Goal: Task Accomplishment & Management: Manage account settings

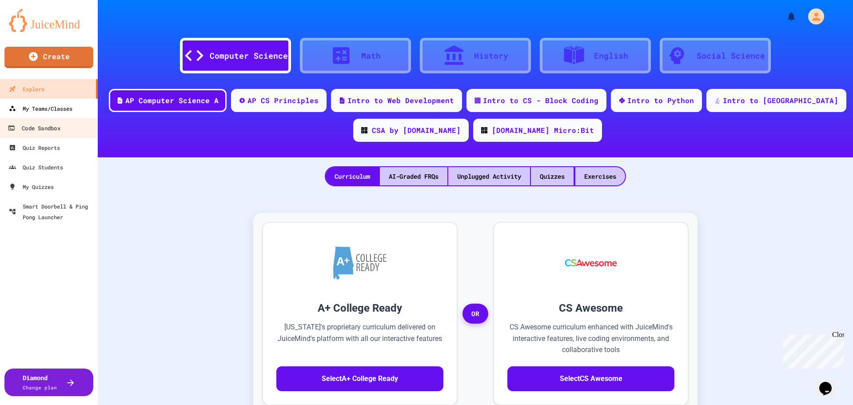
click at [43, 106] on div "My Teams/Classes" at bounding box center [41, 108] width 64 height 11
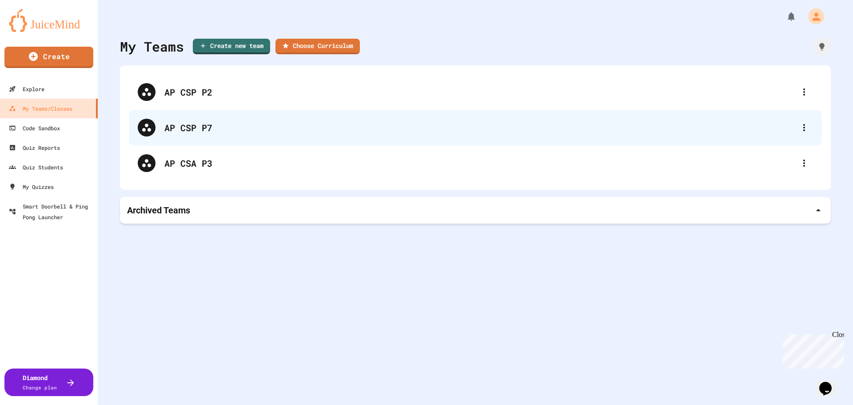
click at [201, 127] on div "AP CSP P7" at bounding box center [479, 127] width 631 height 13
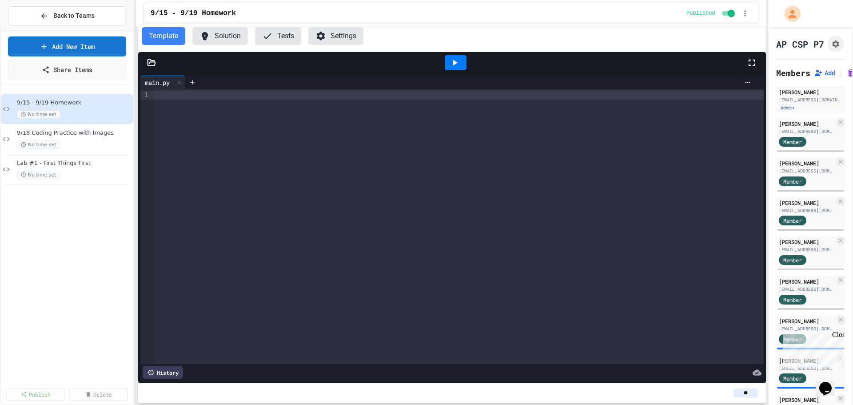
click at [348, 34] on button "Settings" at bounding box center [335, 36] width 55 height 18
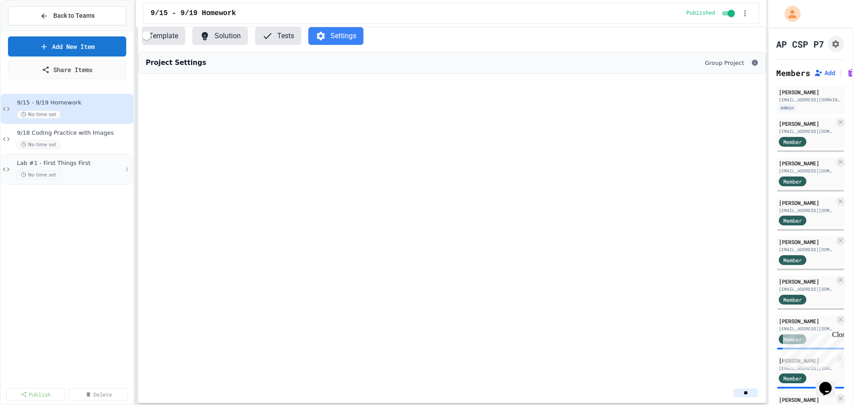
click at [79, 164] on span "Lab #1 - First Things First" at bounding box center [70, 164] width 106 height 8
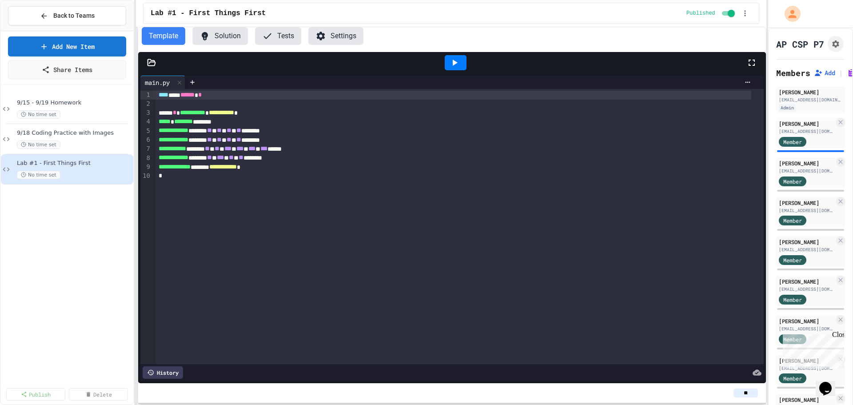
click at [345, 33] on button "Settings" at bounding box center [335, 36] width 55 height 18
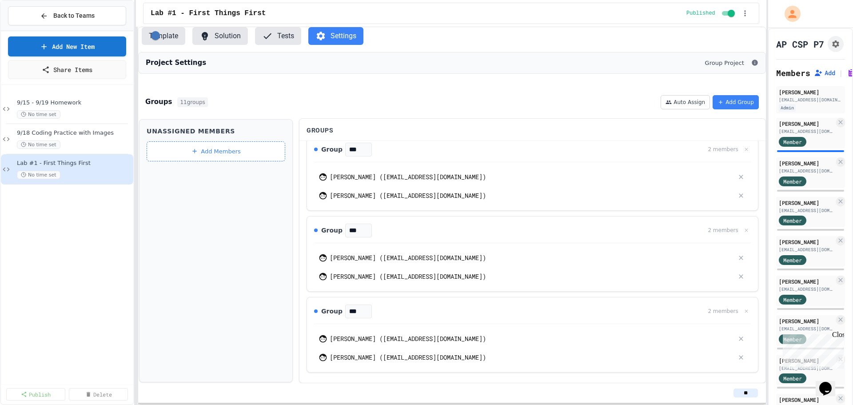
scroll to position [706, 0]
click at [737, 108] on button "Add Group" at bounding box center [736, 102] width 46 height 14
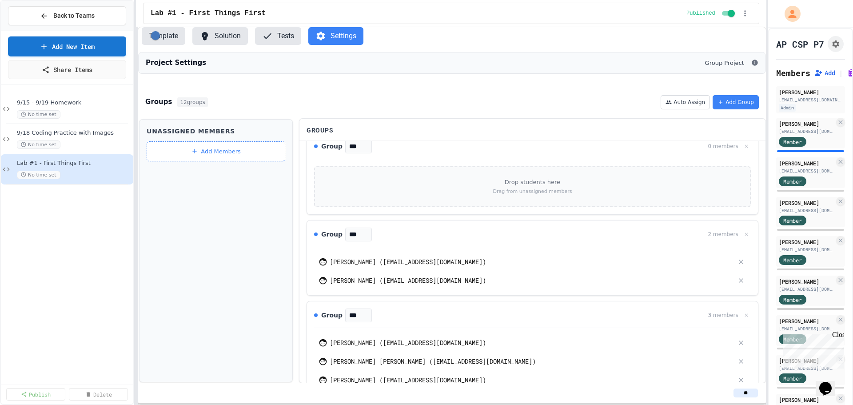
scroll to position [0, 0]
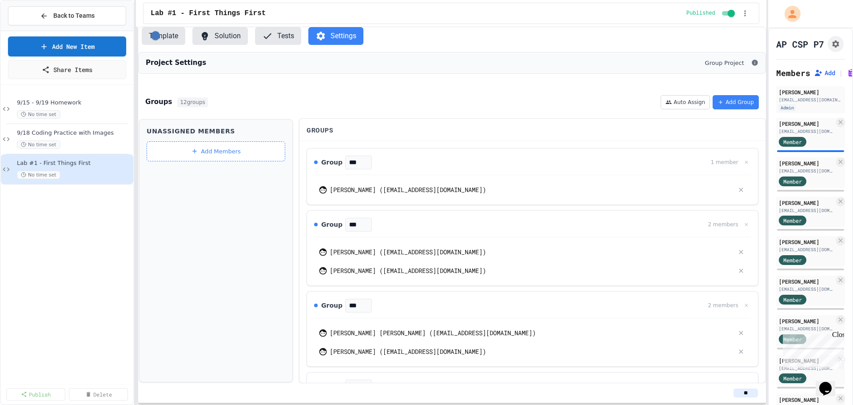
click at [165, 40] on button "Template" at bounding box center [164, 36] width 44 height 18
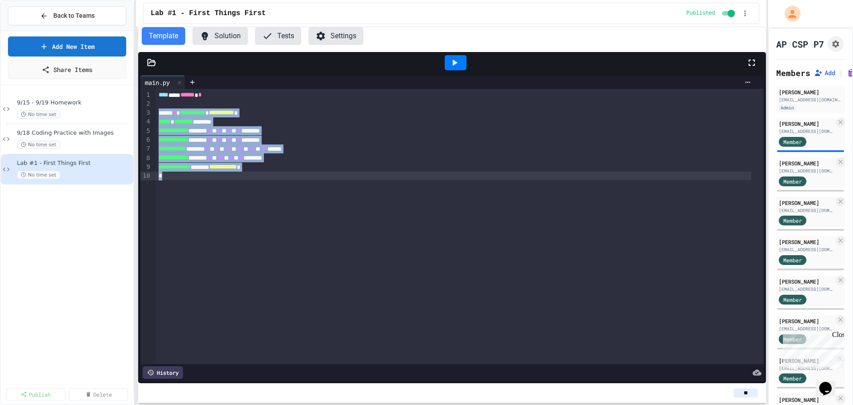
drag, startPoint x: 157, startPoint y: 112, endPoint x: 300, endPoint y: 174, distance: 156.3
click at [300, 174] on div "**********" at bounding box center [460, 226] width 608 height 275
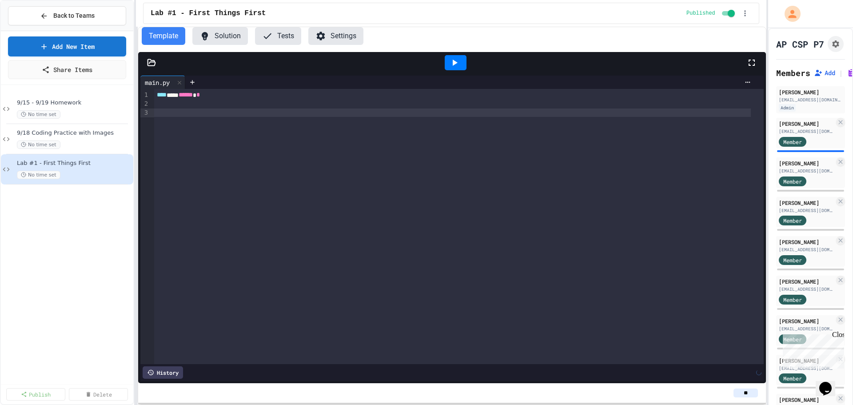
click at [300, 176] on div "**** *** ****** *" at bounding box center [459, 226] width 610 height 275
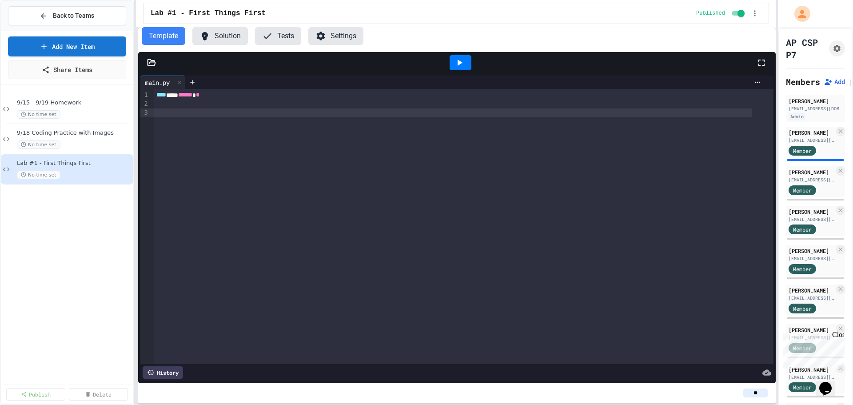
click at [817, 95] on div "Back to Teams Add New Item Share Items 9/15 - 9/19 Homework No time set 9/18 Co…" at bounding box center [426, 202] width 853 height 405
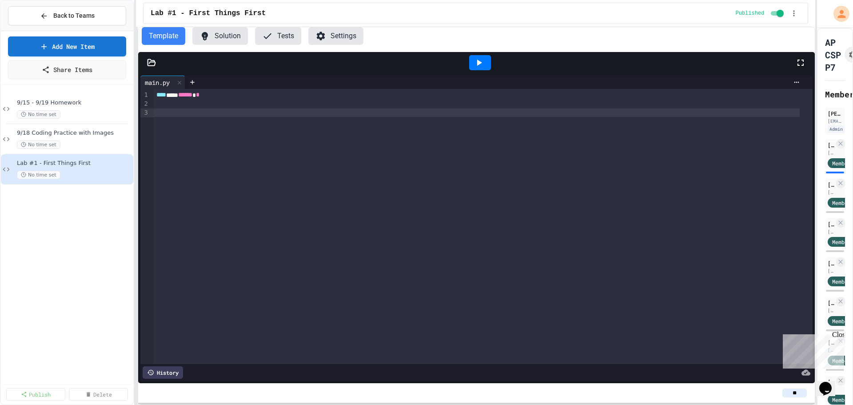
click at [612, 32] on div "Template Solution Tests Settings" at bounding box center [476, 36] width 677 height 18
click at [74, 16] on span "Back to Teams" at bounding box center [73, 15] width 41 height 9
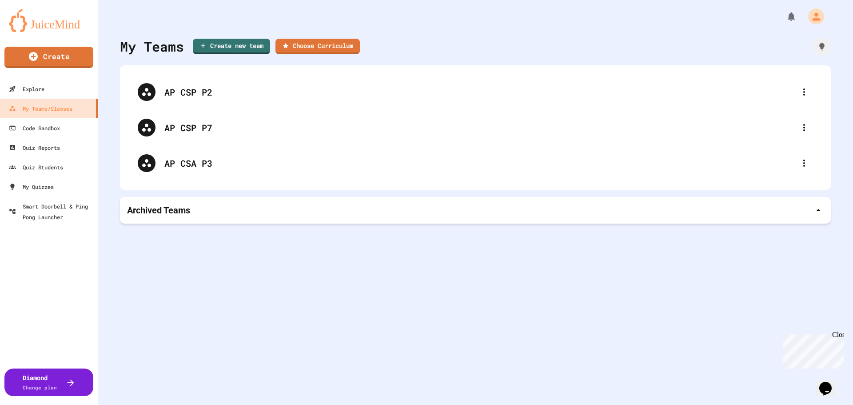
click at [434, 22] on div at bounding box center [476, 13] width 756 height 27
click at [501, 40] on div "My Teams Create new team Choose Curriculum" at bounding box center [475, 46] width 711 height 20
